Goal: Task Accomplishment & Management: Manage account settings

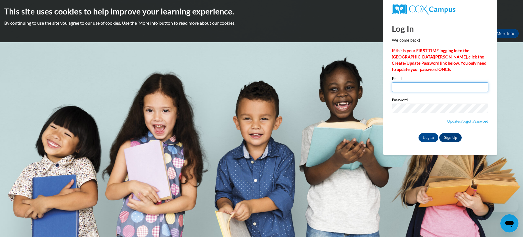
click at [424, 82] on input "Email" at bounding box center [440, 87] width 97 height 10
type input "slmiller_25@yahoo.com"
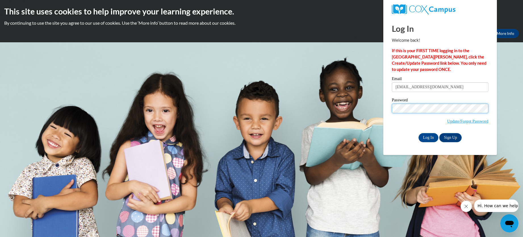
click at [385, 113] on div "Log In Welcome back! If this is your FIRST TIME logging in to the NEW Cox Campu…" at bounding box center [440, 86] width 122 height 138
click at [418, 133] on input "Log In" at bounding box center [428, 137] width 20 height 9
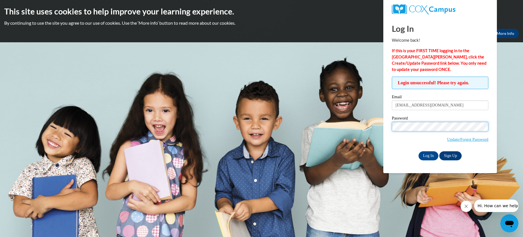
click at [418, 151] on input "Log In" at bounding box center [428, 155] width 20 height 9
click at [427, 154] on input "Log In" at bounding box center [428, 155] width 20 height 9
click at [424, 155] on input "Log In" at bounding box center [428, 155] width 20 height 9
click at [418, 151] on input "Log In" at bounding box center [428, 155] width 20 height 9
click at [429, 152] on input "Log In" at bounding box center [428, 155] width 20 height 9
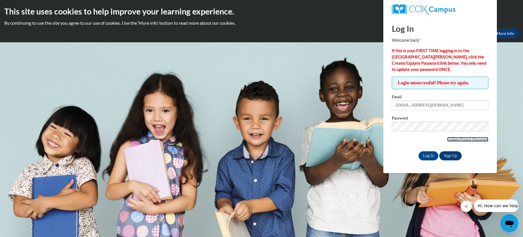
click at [448, 141] on link "Update/Forgot Password" at bounding box center [467, 139] width 41 height 5
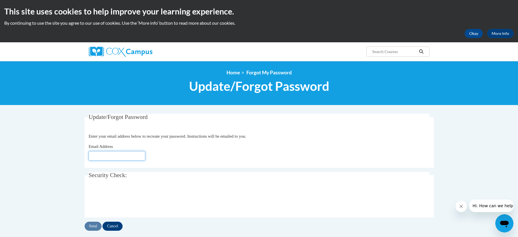
click at [101, 153] on input "Email Address" at bounding box center [117, 156] width 57 height 10
type input "[EMAIL_ADDRESS][DOMAIN_NAME]"
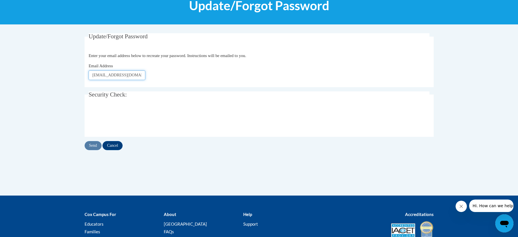
scroll to position [85, 0]
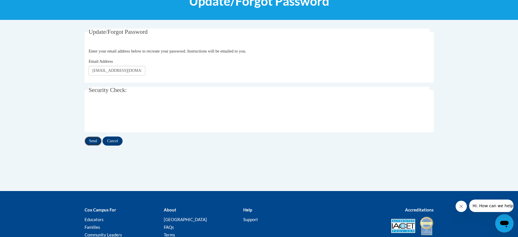
click at [89, 143] on input "Send" at bounding box center [93, 141] width 17 height 9
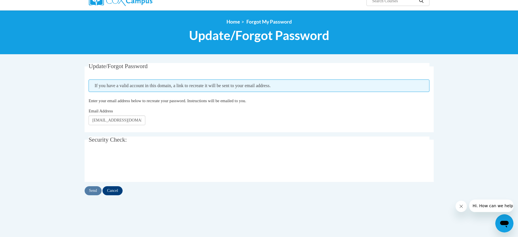
scroll to position [57, 0]
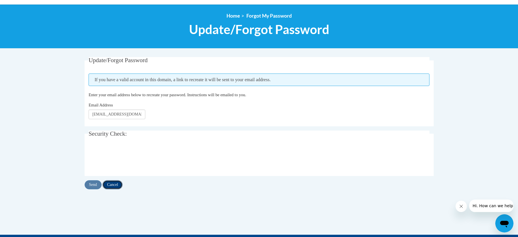
click at [121, 181] on input "Cancel" at bounding box center [112, 184] width 20 height 9
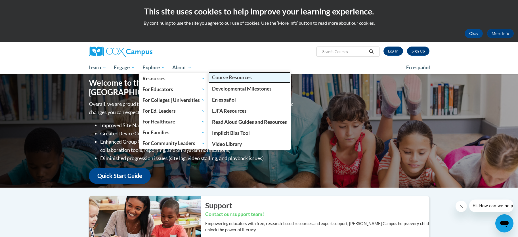
click at [231, 78] on span "Course Resources" at bounding box center [232, 77] width 40 height 6
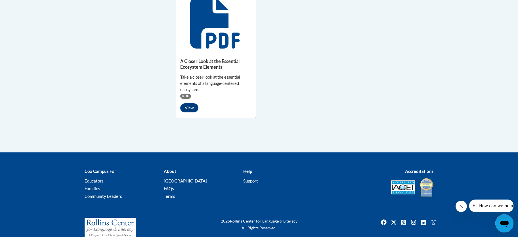
scroll to position [539, 0]
